Goal: Check status: Check status

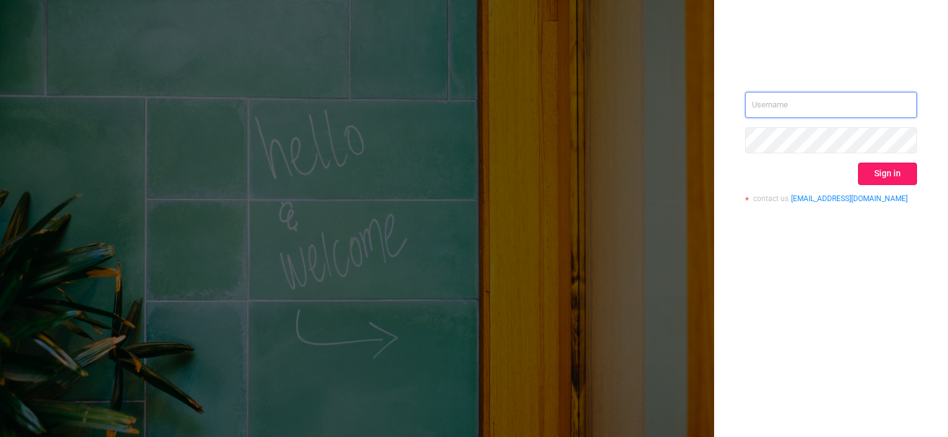
type input "[PERSON_NAME][EMAIL_ADDRESS][DOMAIN_NAME]"
click at [894, 173] on button "Sign in" at bounding box center [887, 174] width 59 height 22
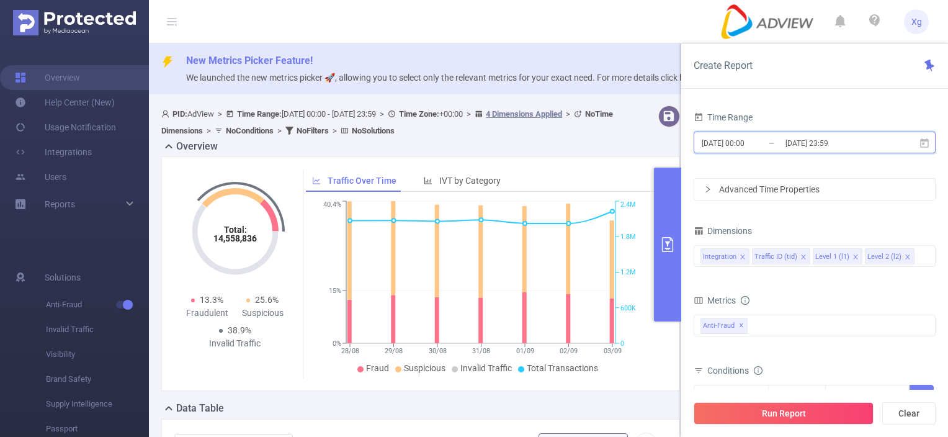
click at [927, 146] on icon at bounding box center [924, 142] width 9 height 9
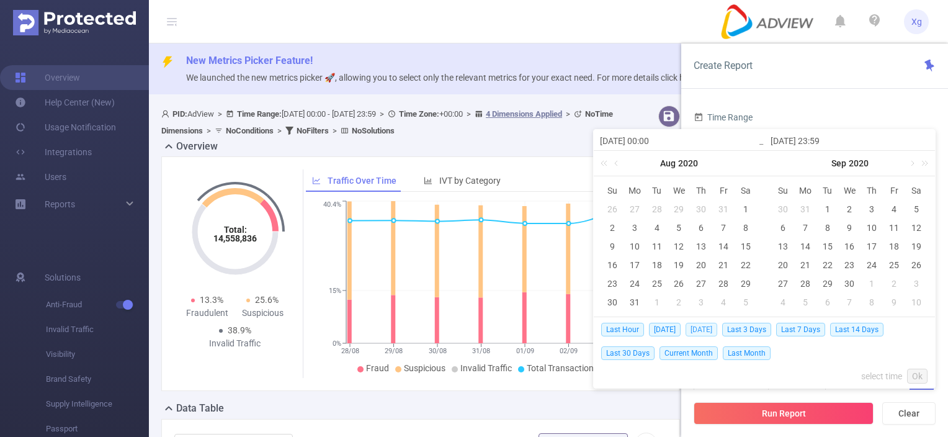
click at [707, 330] on span "[DATE]" at bounding box center [701, 330] width 32 height 14
type input "[DATE] 00:00"
type input "[DATE] 23:59"
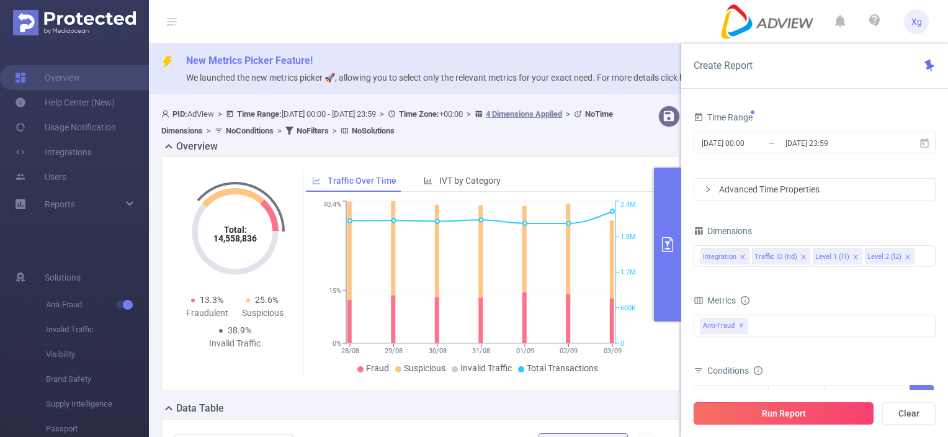
click at [808, 409] on button "Run Report" at bounding box center [784, 413] width 180 height 22
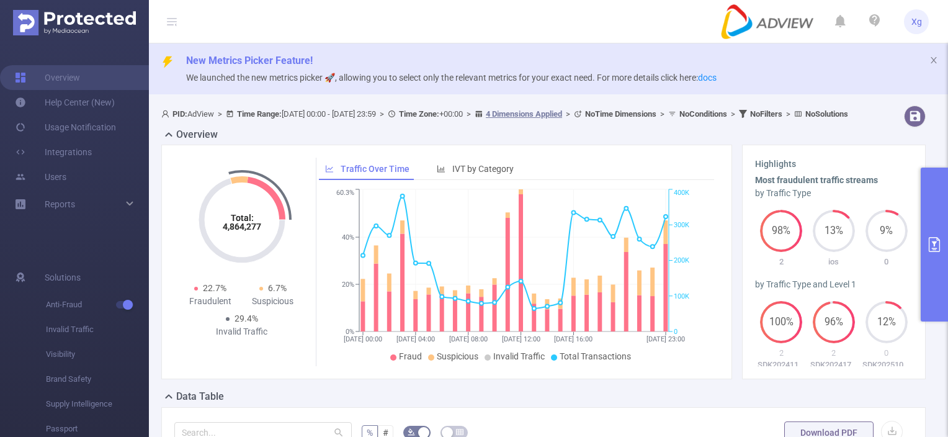
click at [551, 28] on header "Xg" at bounding box center [474, 21] width 948 height 43
click at [400, 122] on div "PID: AdView > Time Range: [DATE] 00:00 - [DATE] 23:59 > Time Zone: +00:00 > 4 D…" at bounding box center [511, 113] width 700 height 17
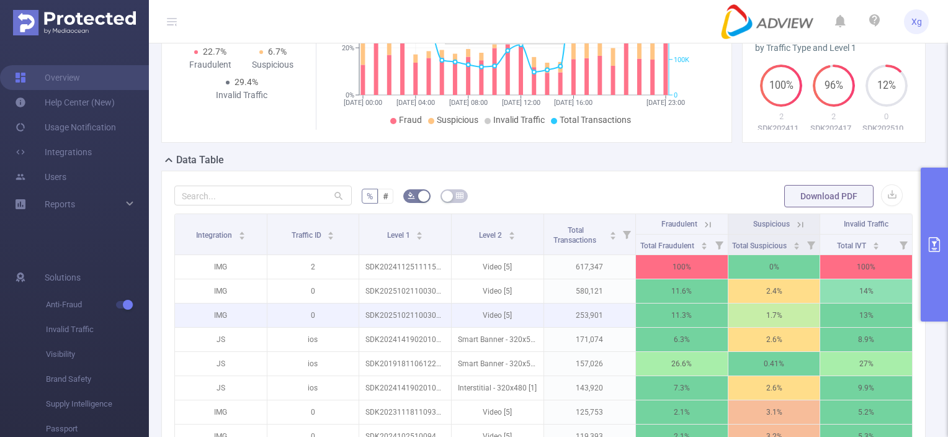
scroll to position [310, 0]
